Goal: Find specific page/section: Find specific page/section

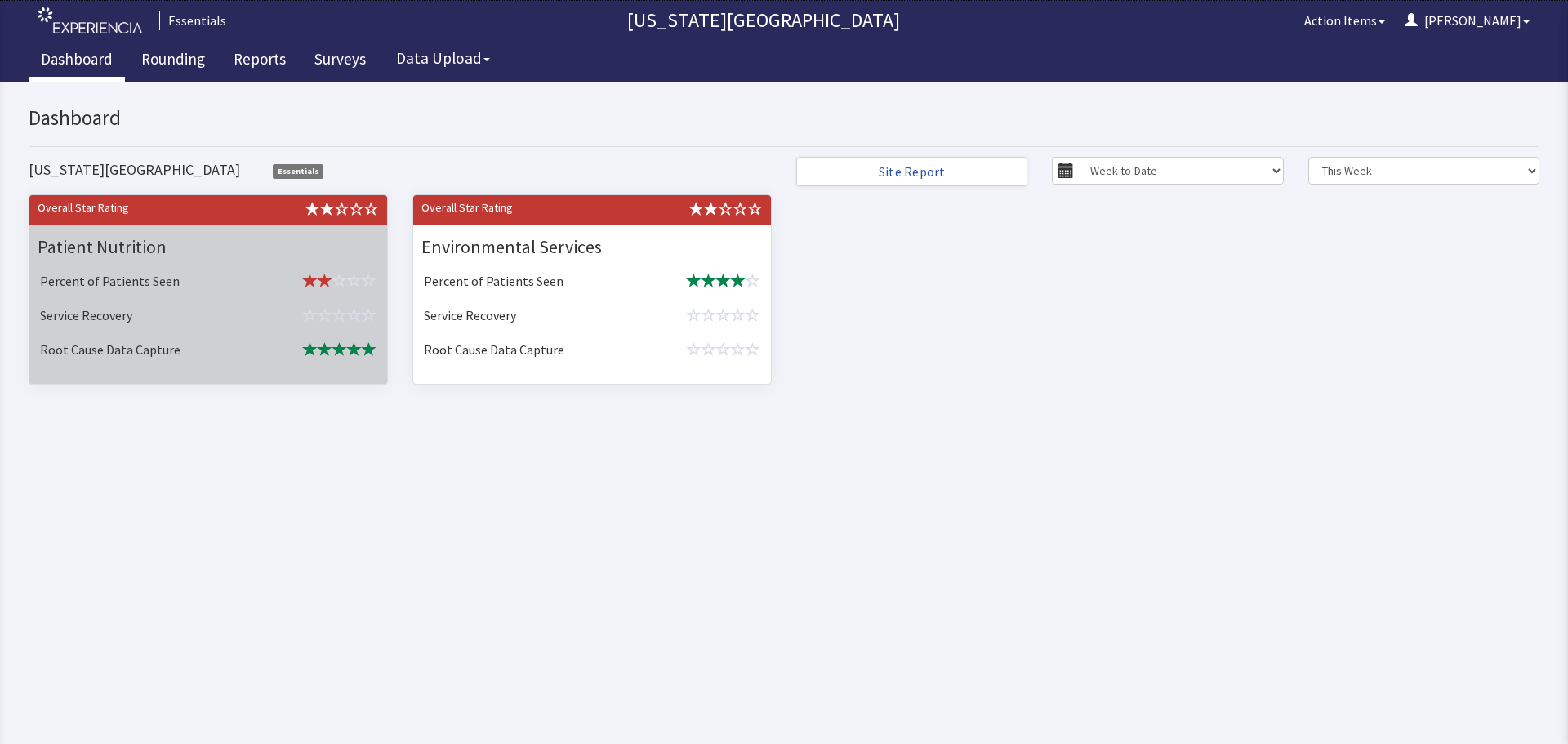
click at [241, 221] on div at bounding box center [299, 209] width 182 height 22
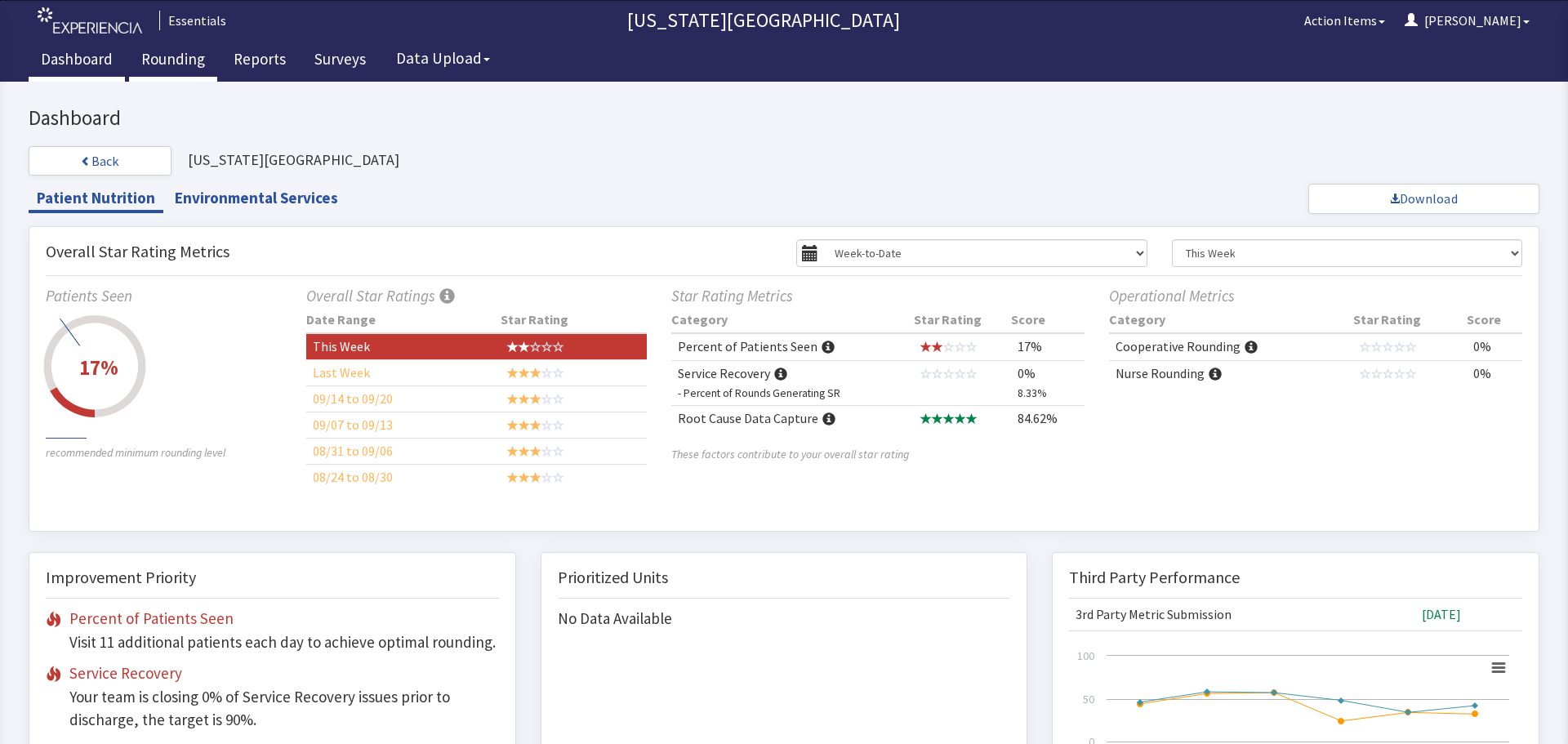
drag, startPoint x: 192, startPoint y: 8, endPoint x: 174, endPoint y: 70, distance: 64.6
click at [174, 70] on link "Rounding" at bounding box center [173, 61] width 88 height 41
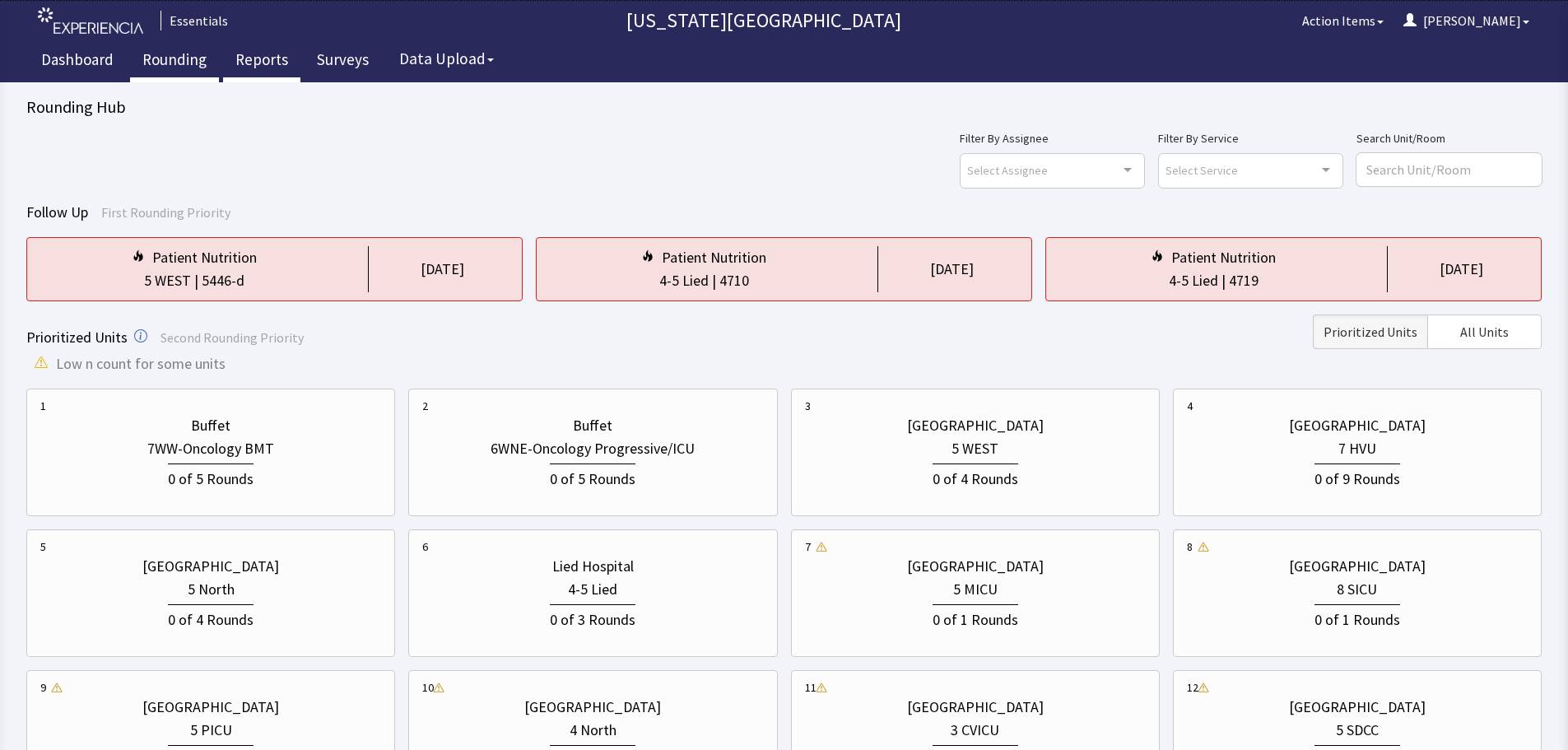
click at [254, 61] on link "Reports" at bounding box center [262, 61] width 78 height 41
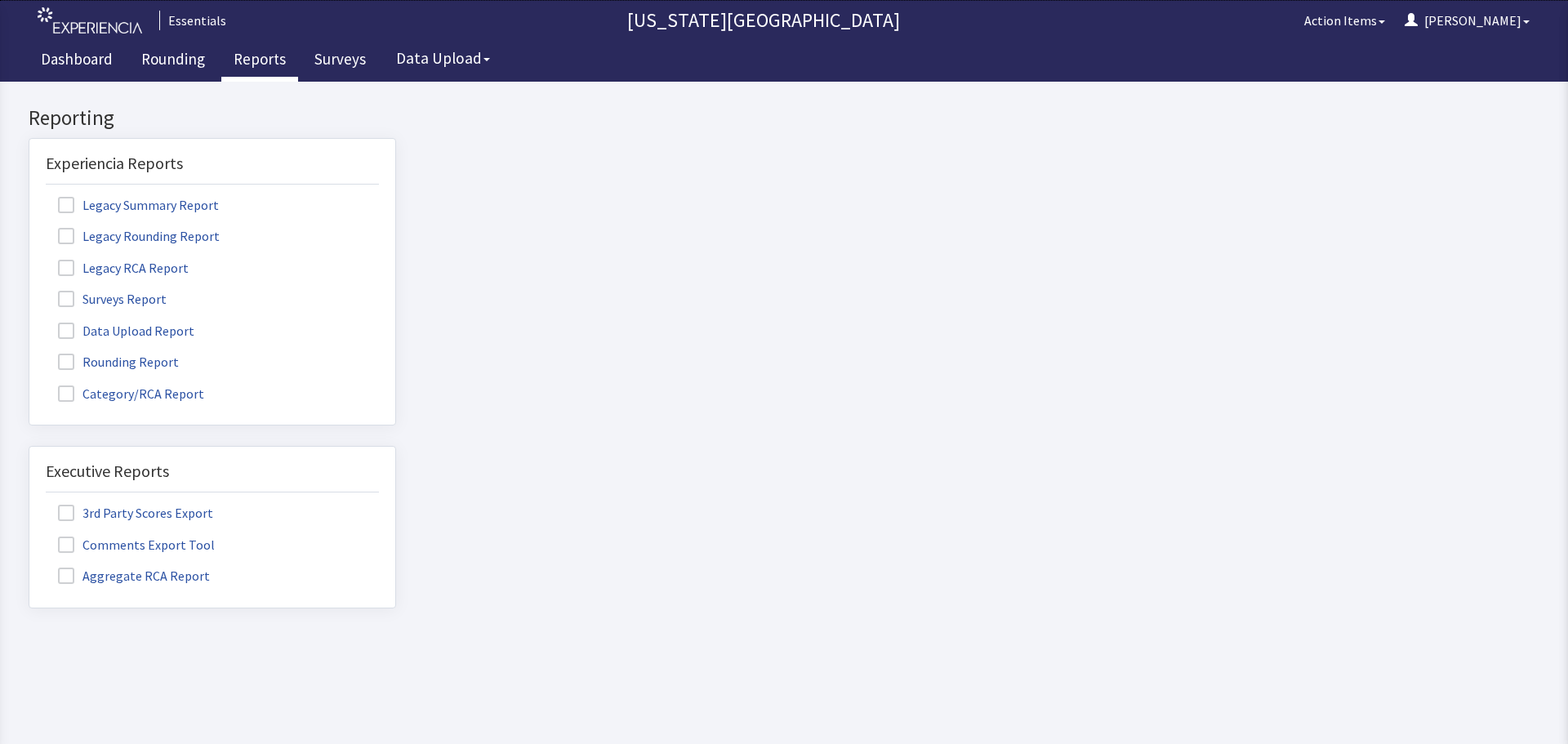
click at [65, 298] on span at bounding box center [66, 298] width 16 height 16
click at [29, 289] on input "Surveys Report" at bounding box center [29, 289] width 0 height 0
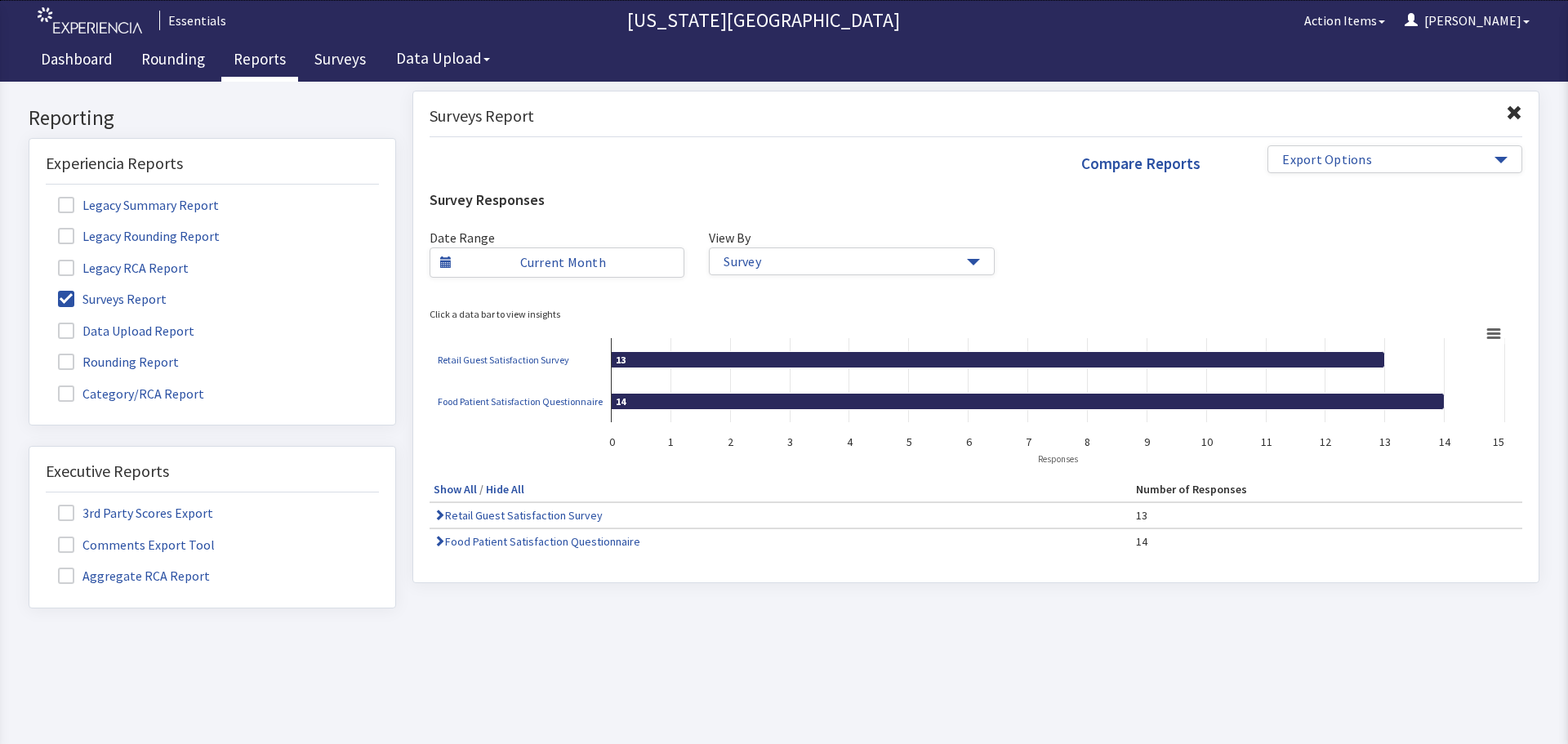
click at [61, 358] on span at bounding box center [66, 361] width 16 height 16
click at [29, 352] on input "Rounding Report" at bounding box center [29, 352] width 0 height 0
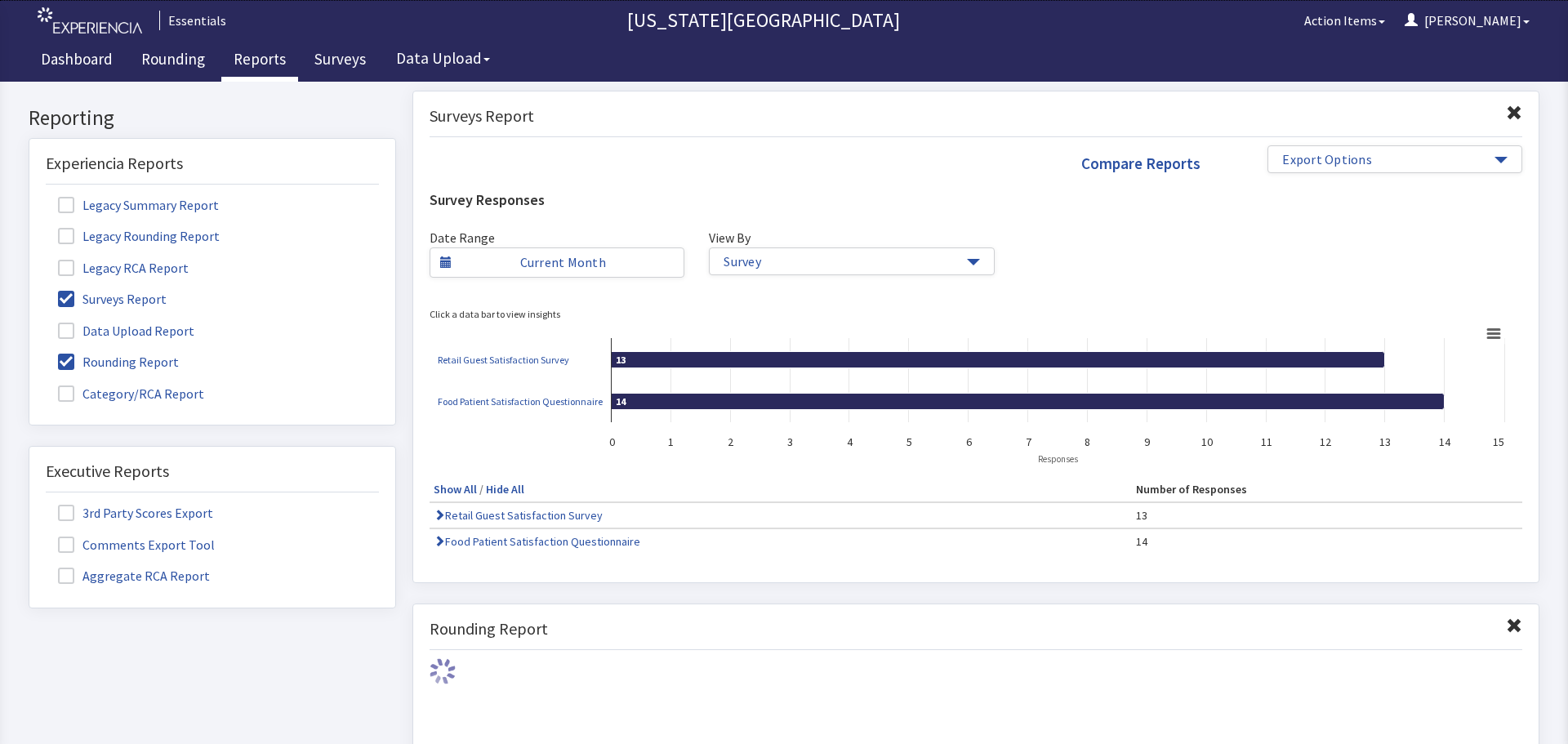
click at [69, 302] on span at bounding box center [66, 298] width 16 height 16
click at [29, 289] on input "Surveys Report" at bounding box center [29, 289] width 0 height 0
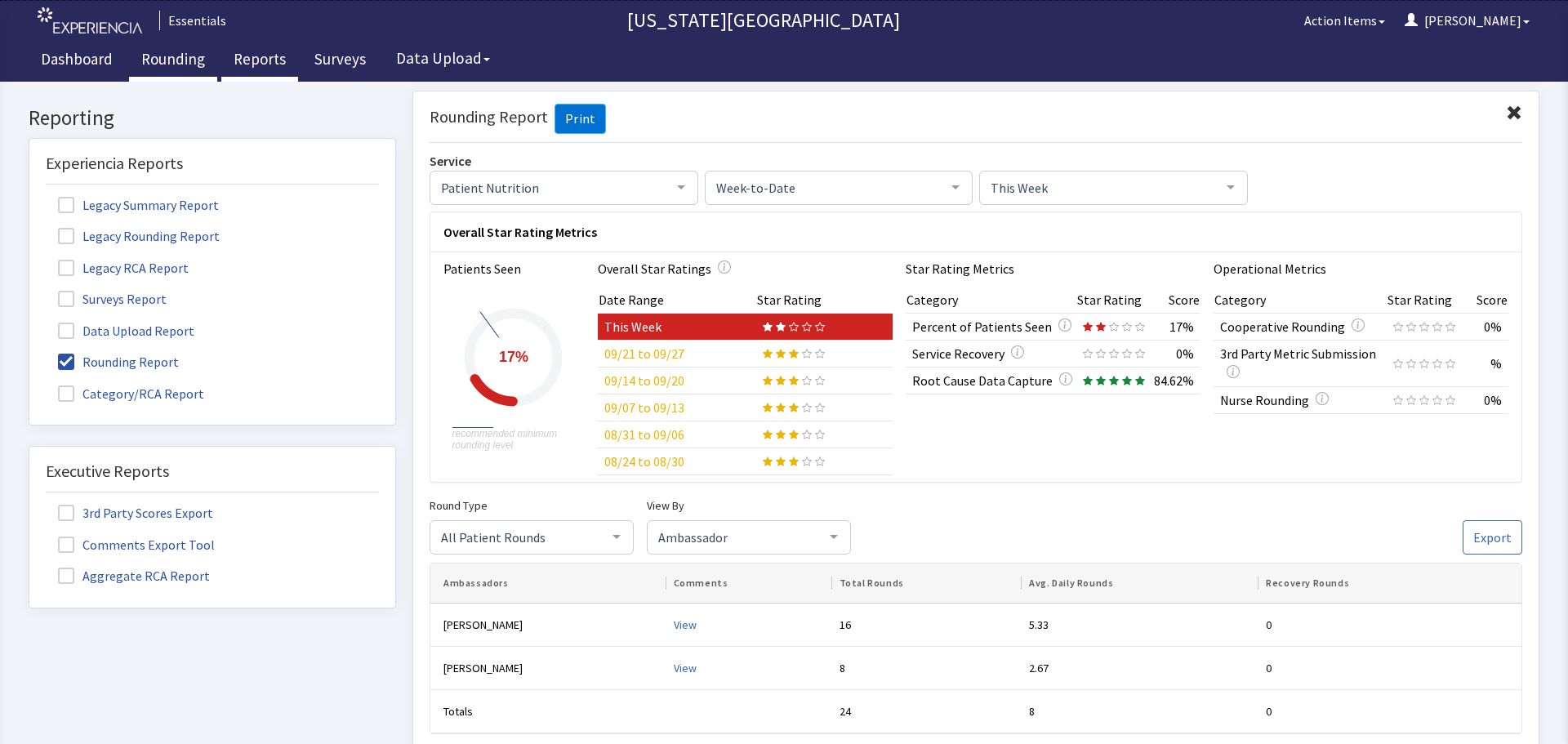
click at [178, 62] on link "Rounding" at bounding box center [173, 61] width 88 height 41
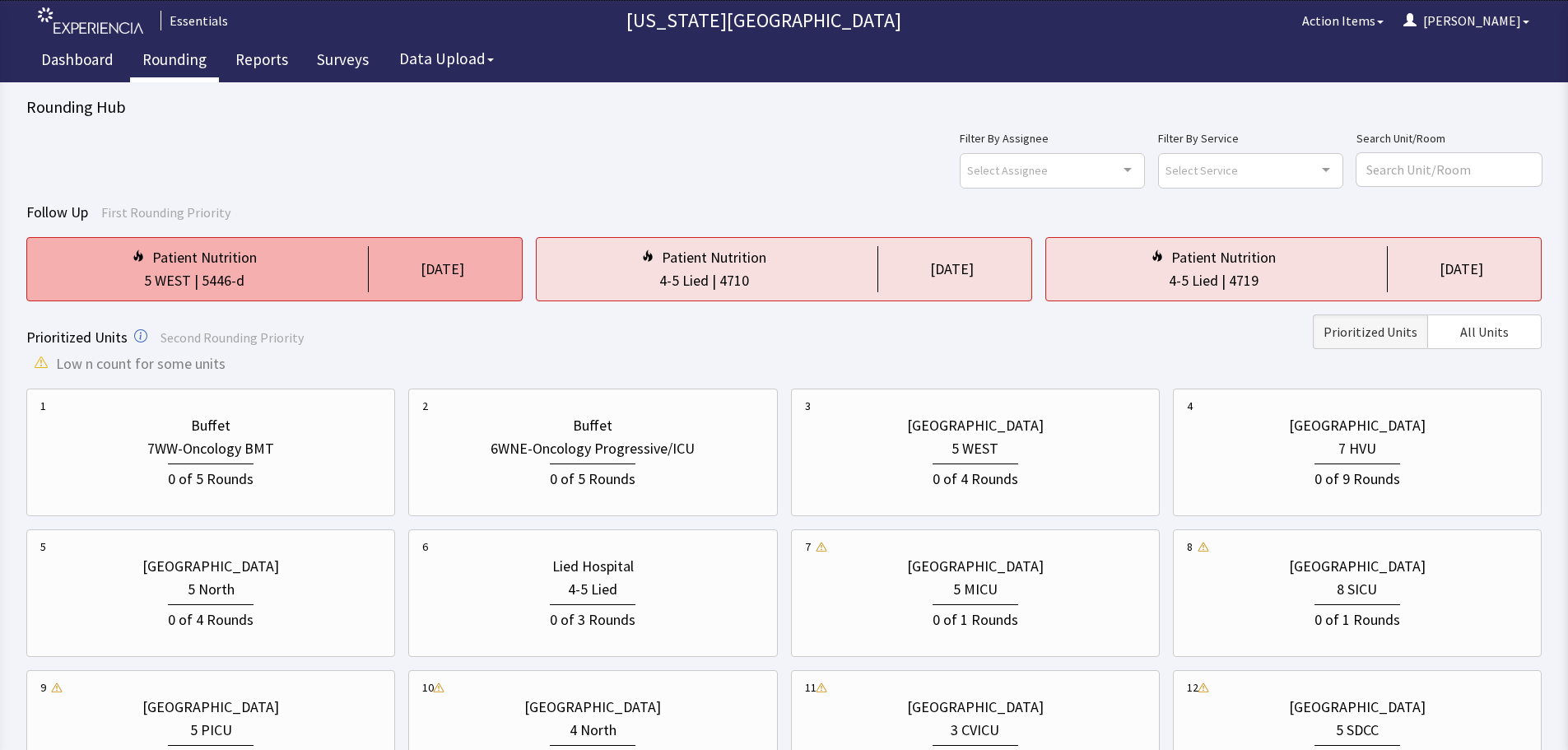
click at [343, 278] on div "5 WEST | 5446-d" at bounding box center [194, 281] width 308 height 23
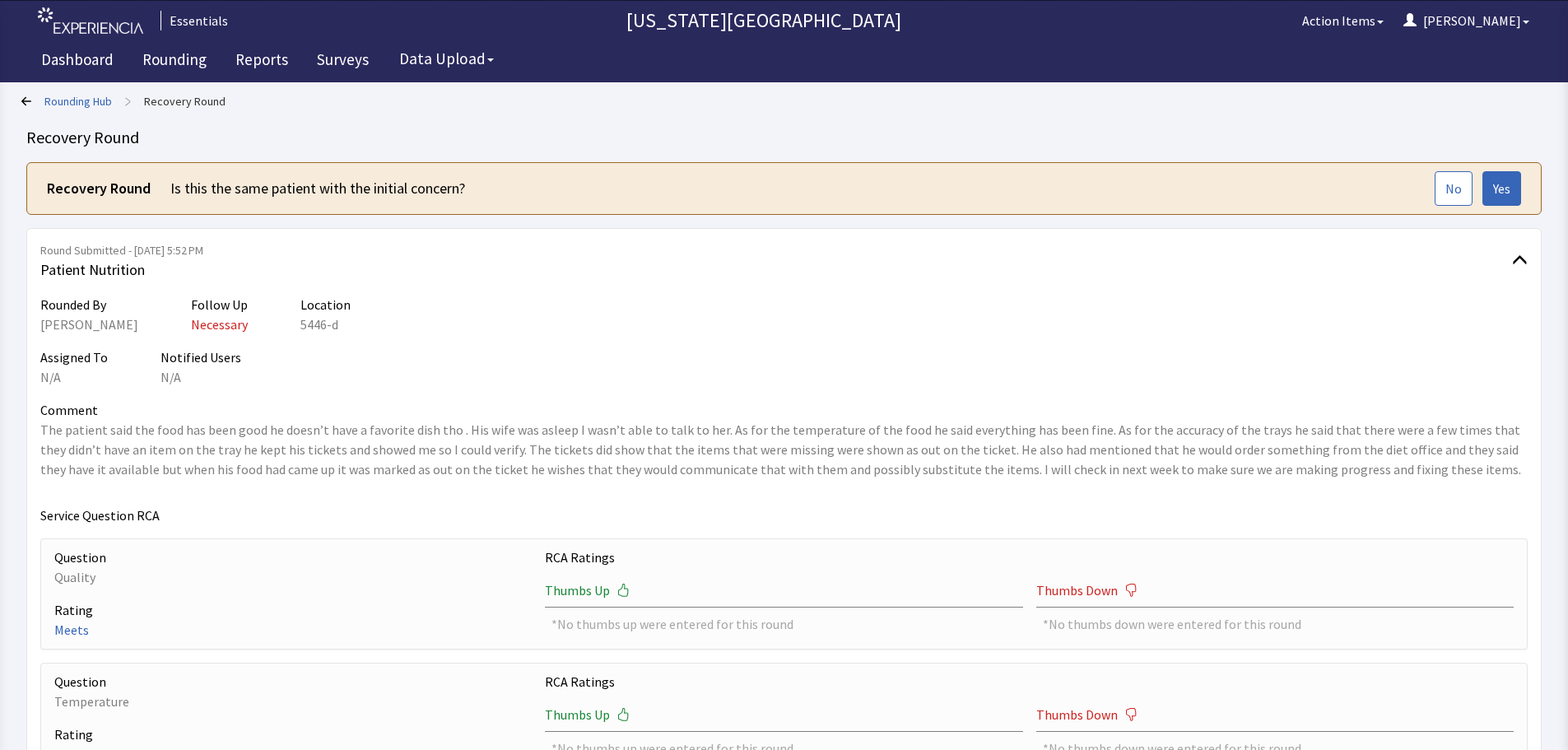
click at [84, 99] on link "Rounding Hub" at bounding box center [78, 101] width 67 height 17
